Goal: Task Accomplishment & Management: Manage account settings

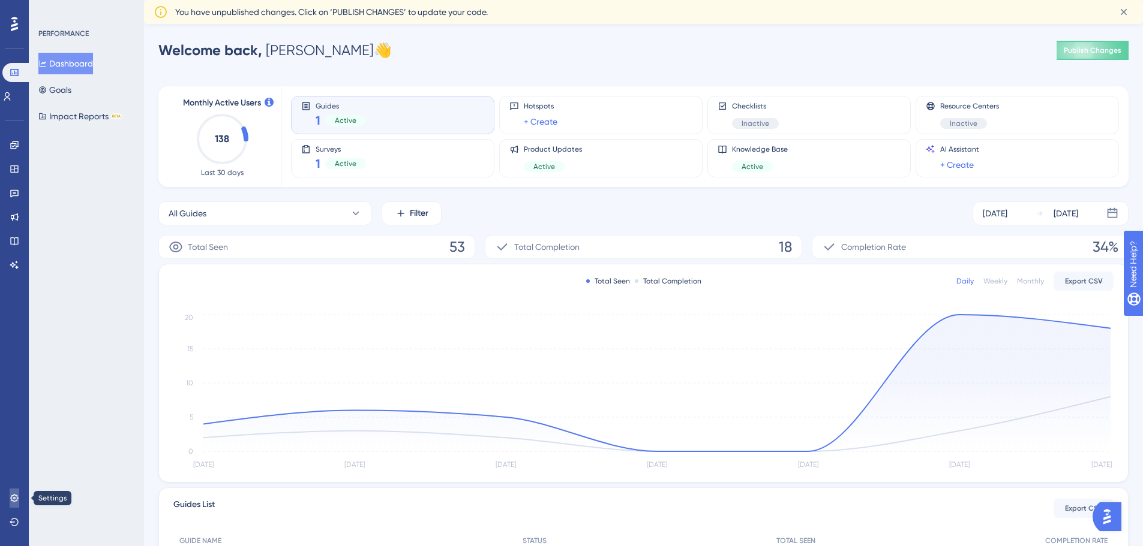
click at [19, 495] on link at bounding box center [15, 498] width 10 height 19
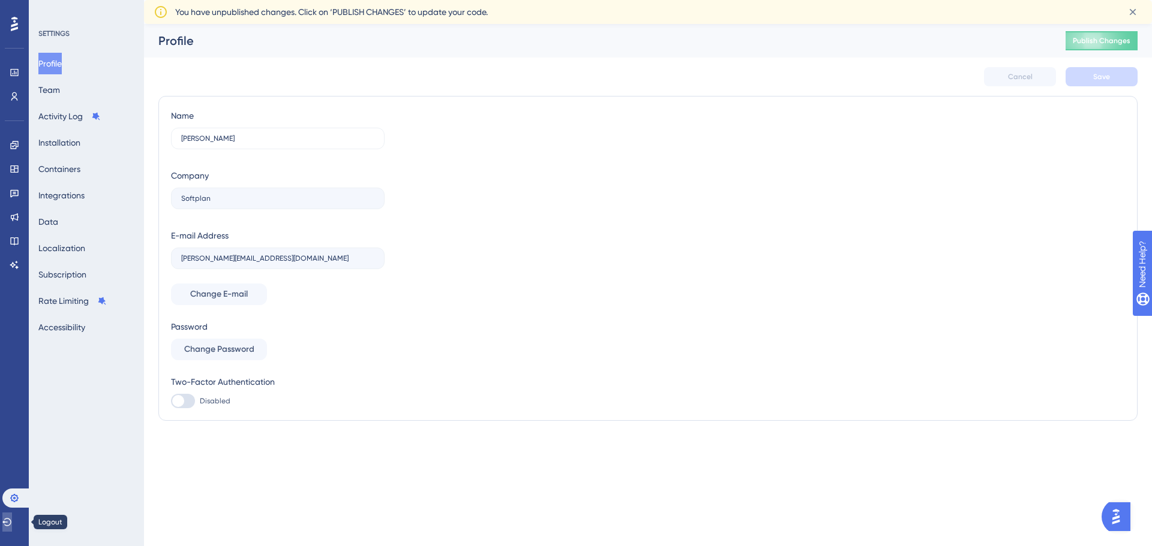
click at [12, 523] on icon at bounding box center [7, 523] width 10 height 10
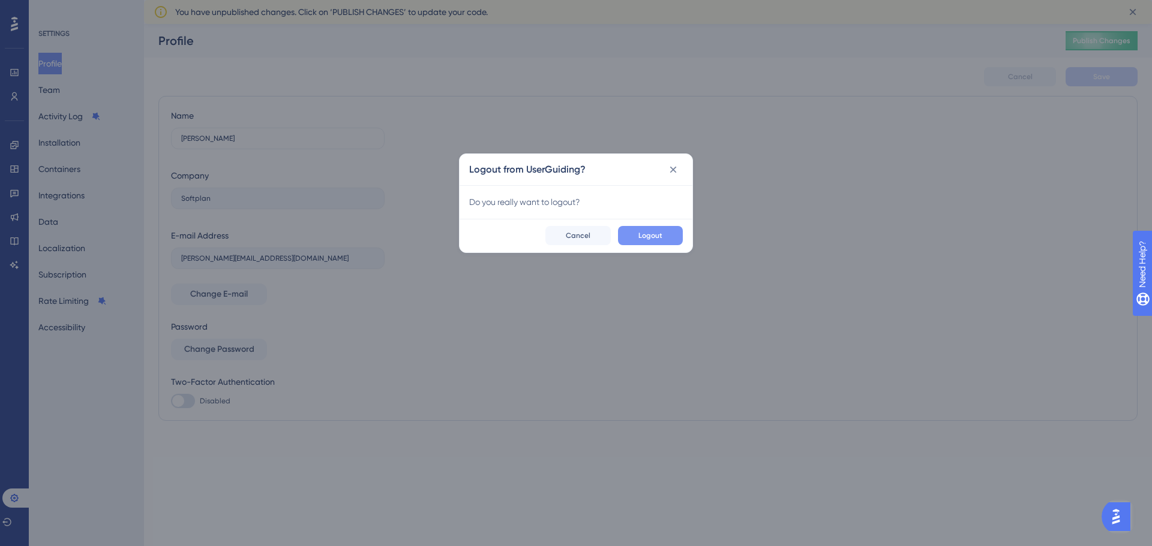
click at [660, 239] on span "Logout" at bounding box center [650, 236] width 24 height 10
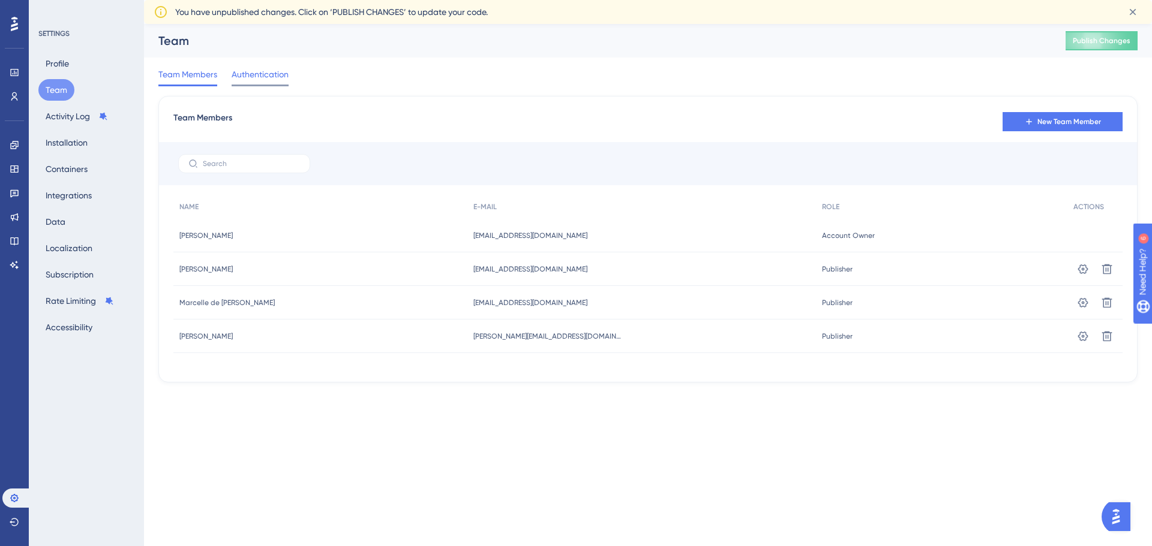
click at [286, 74] on span "Authentication" at bounding box center [260, 74] width 57 height 14
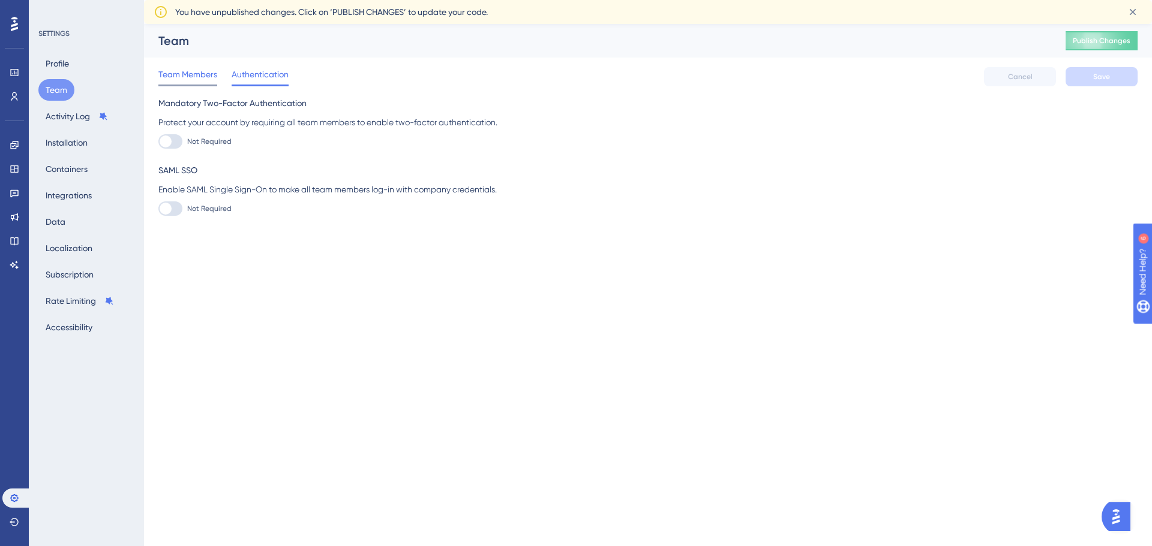
click at [205, 73] on span "Team Members" at bounding box center [187, 74] width 59 height 14
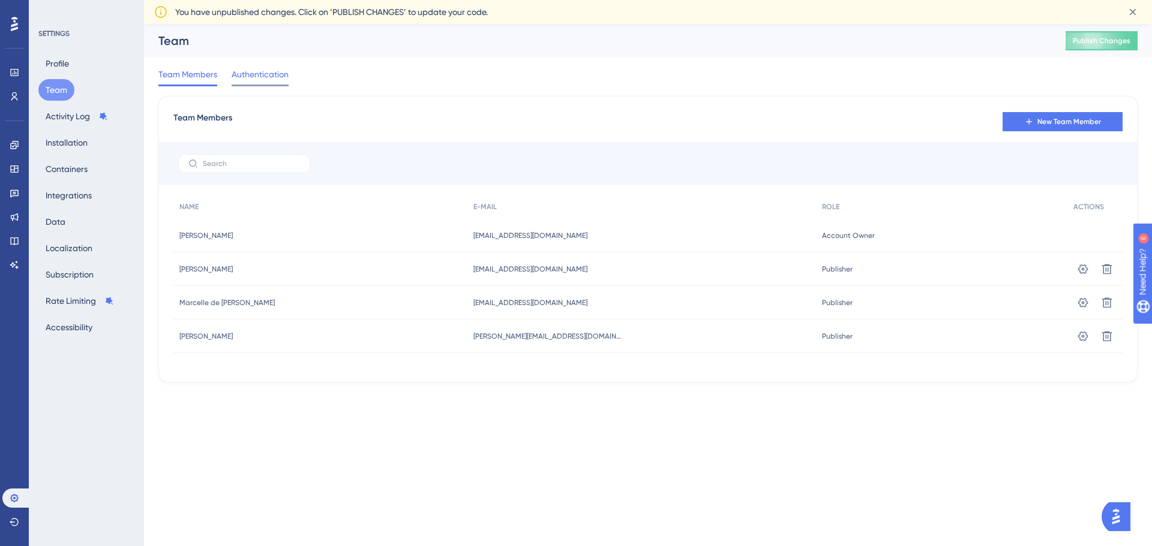
click at [257, 77] on span "Authentication" at bounding box center [260, 74] width 57 height 14
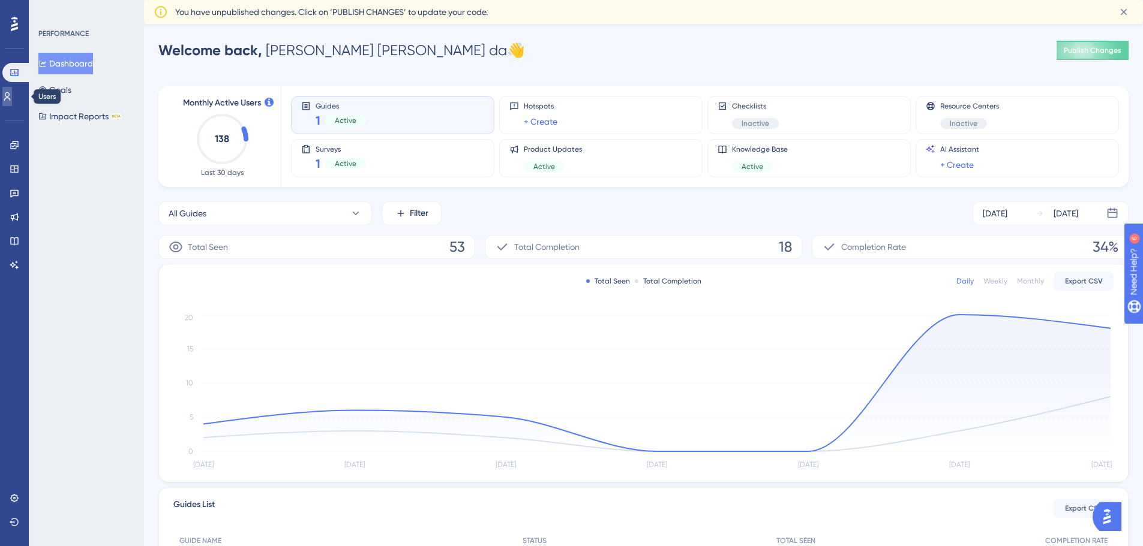
click at [12, 94] on icon at bounding box center [7, 97] width 10 height 10
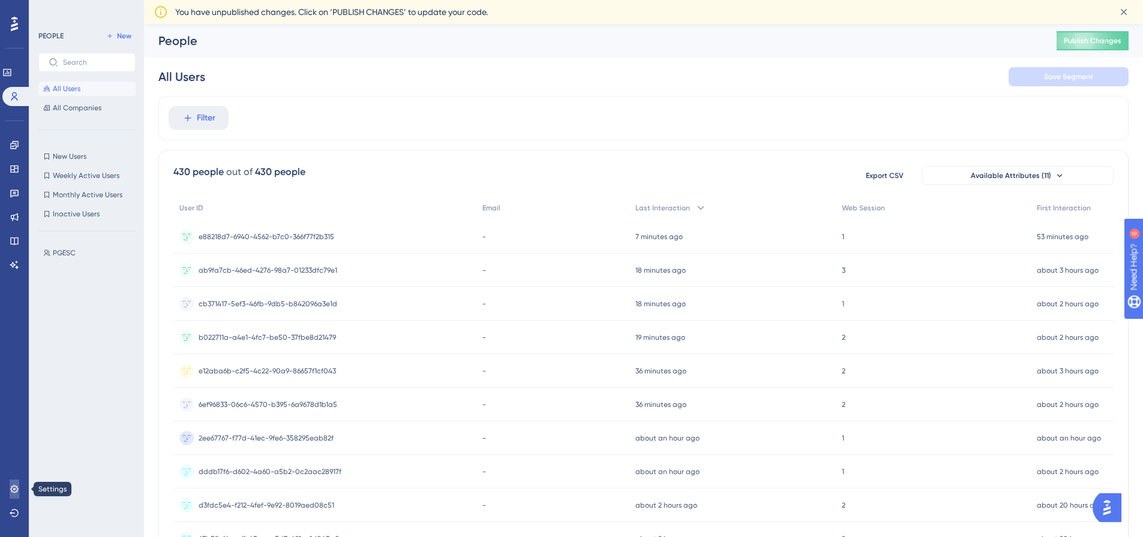
click at [14, 492] on icon at bounding box center [15, 490] width 10 height 10
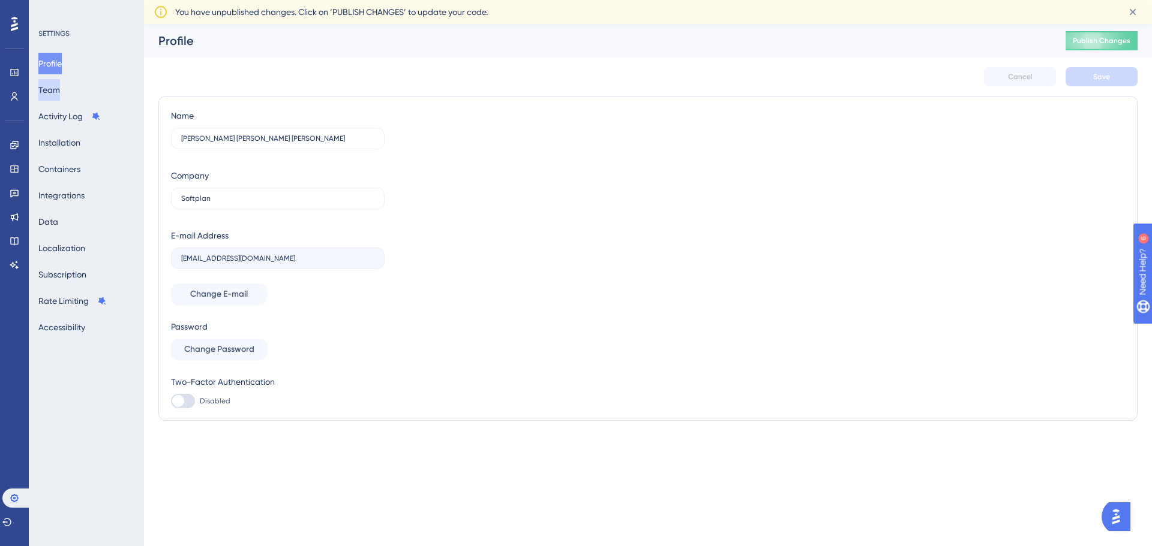
click at [60, 92] on button "Team" at bounding box center [49, 90] width 22 height 22
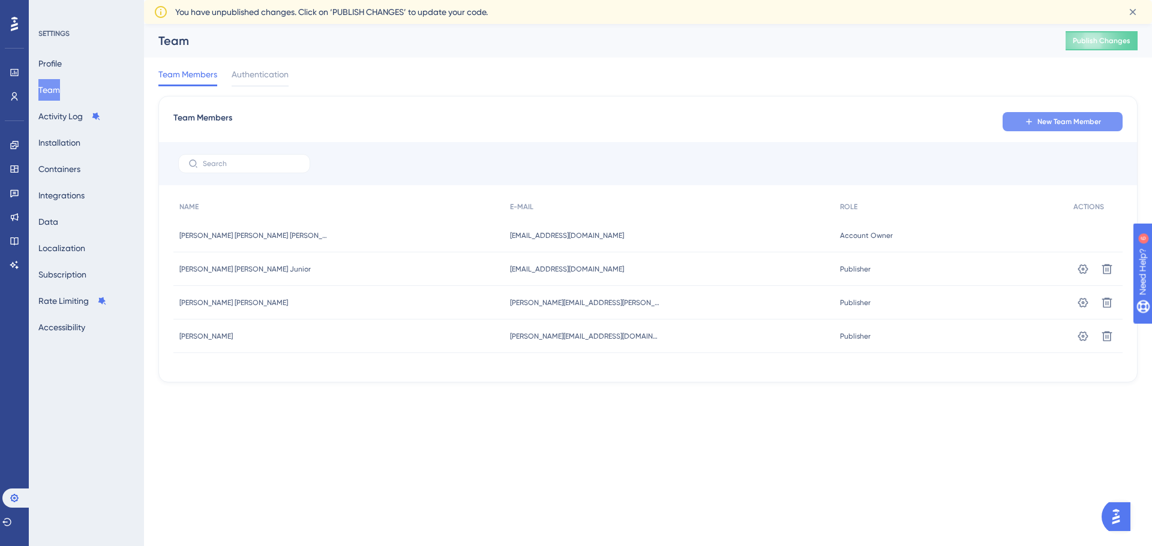
click at [1027, 129] on button "New Team Member" at bounding box center [1062, 121] width 120 height 19
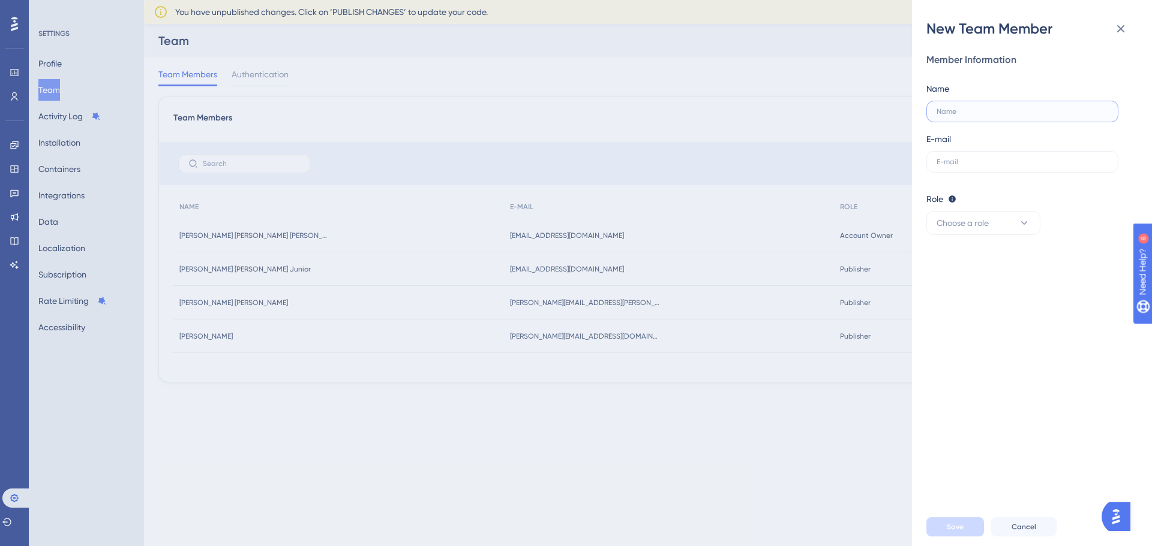
click at [969, 110] on input "text" at bounding box center [1022, 111] width 172 height 8
click at [954, 165] on input "text" at bounding box center [1022, 162] width 172 height 8
paste input "isadora.pereira@softplan.com.br"
type input "isadora.pereira@softplan.com.br"
click at [976, 112] on input "text" at bounding box center [1022, 111] width 172 height 8
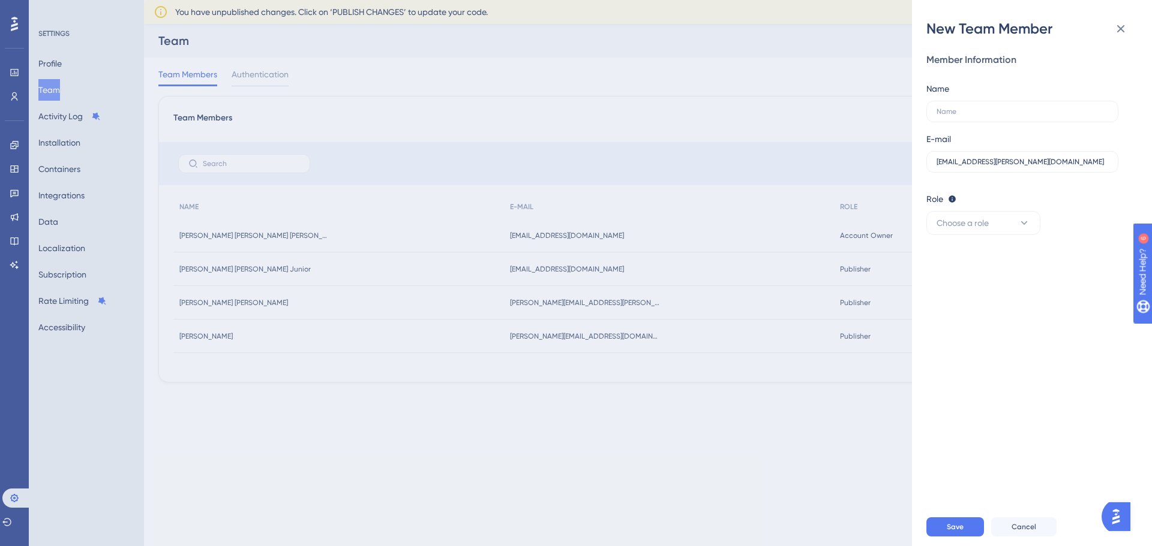
drag, startPoint x: 963, startPoint y: 167, endPoint x: 925, endPoint y: 165, distance: 37.2
click at [925, 165] on div "New Team Member Member Information Name E-mail isadora.pereira@softplan.com.br …" at bounding box center [1032, 273] width 240 height 546
drag, startPoint x: 960, startPoint y: 164, endPoint x: 916, endPoint y: 164, distance: 43.8
click at [916, 164] on div "New Team Member Member Information Name E-mail isadora.pereira@softplan.com.br …" at bounding box center [1032, 273] width 240 height 546
click at [982, 121] on label at bounding box center [1022, 112] width 192 height 22
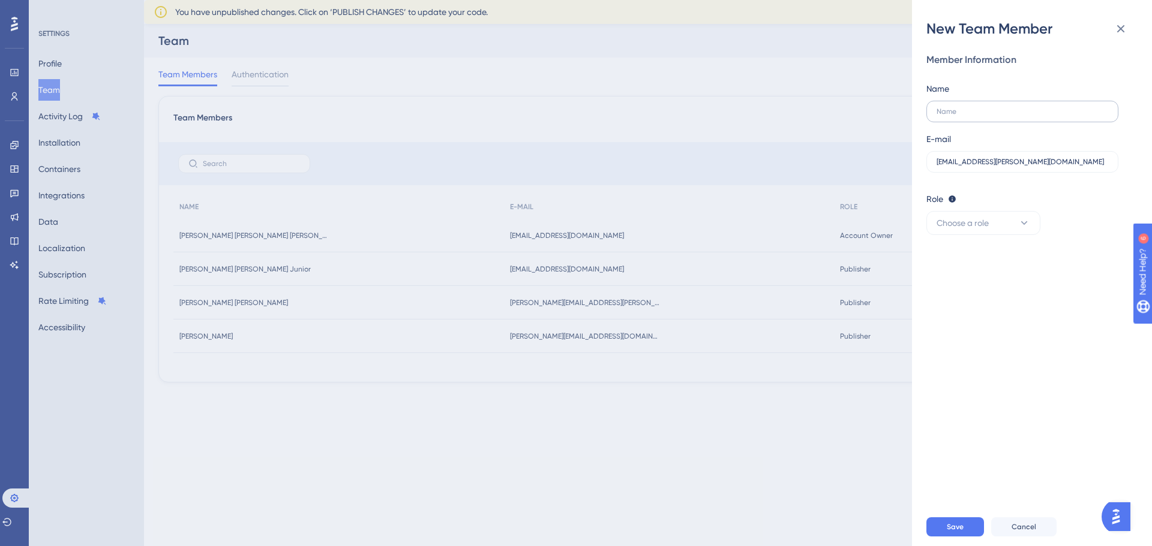
click at [982, 116] on input "text" at bounding box center [1022, 111] width 172 height 8
paste input "isadora"
click at [939, 112] on input "isadora" at bounding box center [1022, 111] width 172 height 8
type input "Isadora"
click at [1029, 226] on icon at bounding box center [1024, 223] width 12 height 12
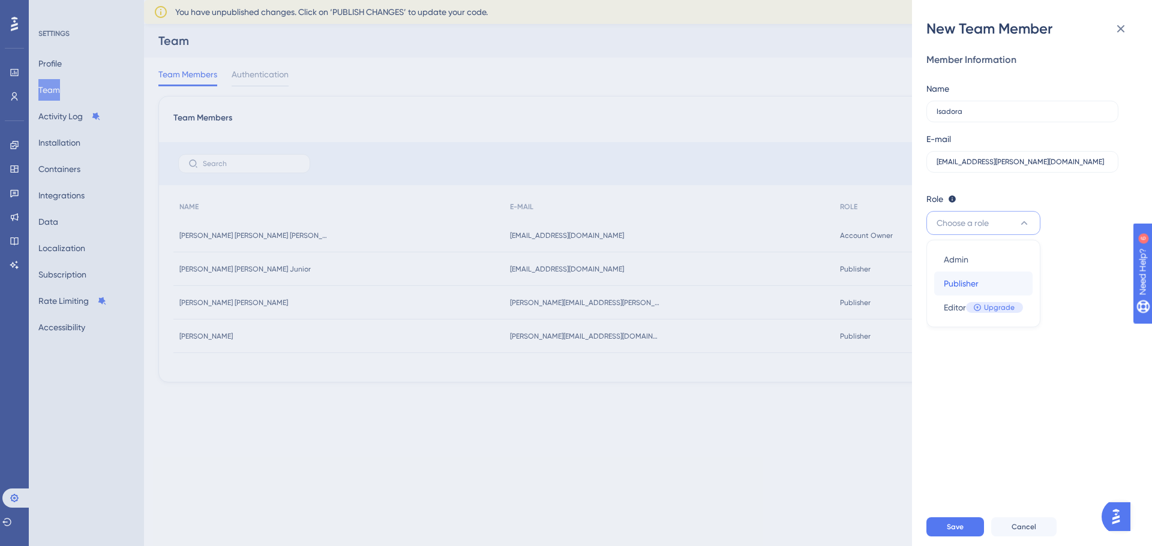
click at [1012, 280] on div "Publisher Publisher" at bounding box center [982, 284] width 79 height 24
click at [1046, 298] on div "Member Information Name Isadora E-mail isadora.pereira@softplan.com.br Role Edi…" at bounding box center [1036, 273] width 221 height 470
click at [957, 528] on span "Save" at bounding box center [954, 527] width 17 height 10
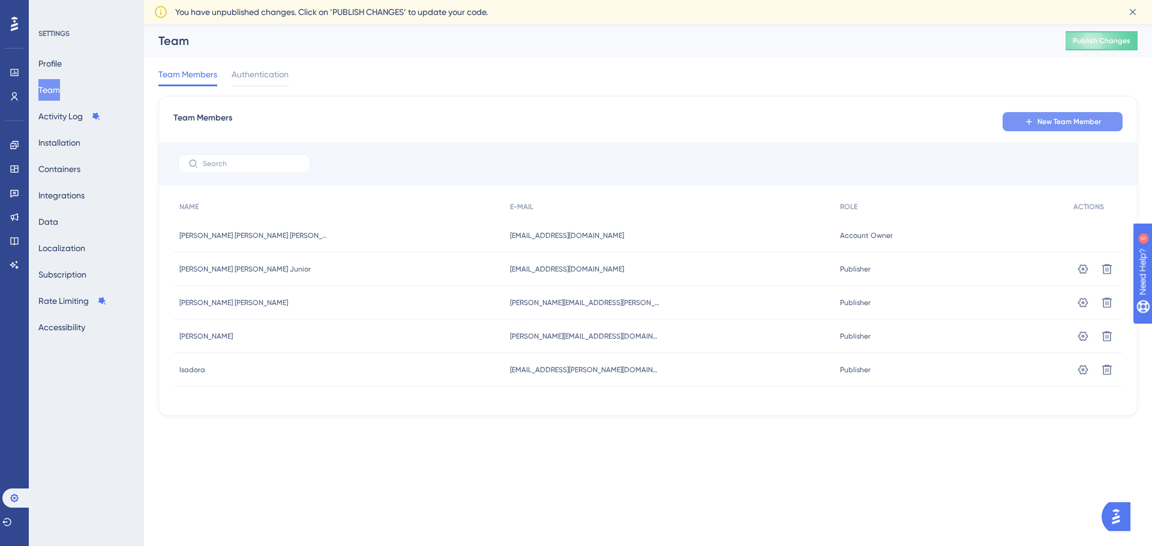
click at [1033, 122] on icon at bounding box center [1029, 122] width 10 height 10
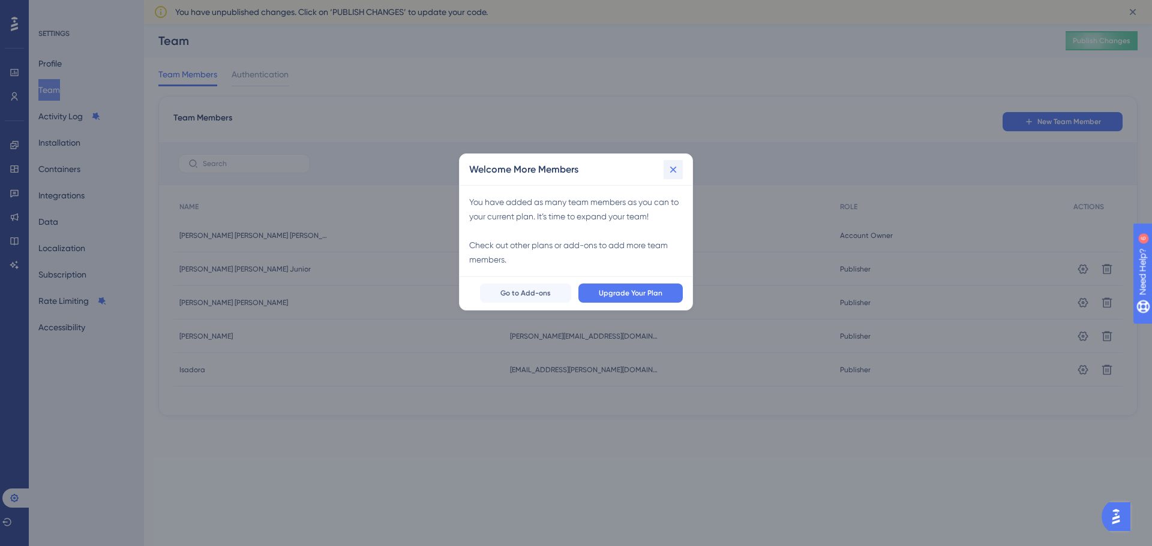
click at [679, 167] on button at bounding box center [672, 169] width 19 height 19
